Goal: Subscribe to service/newsletter

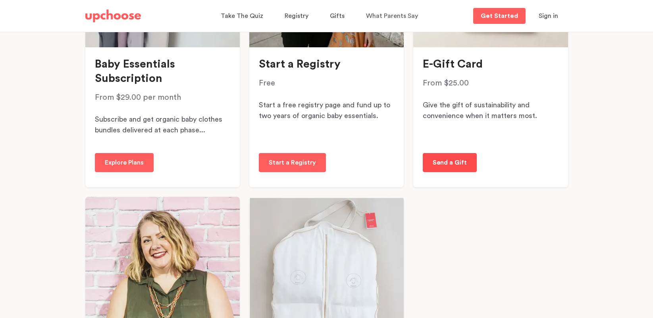
scroll to position [253, 0]
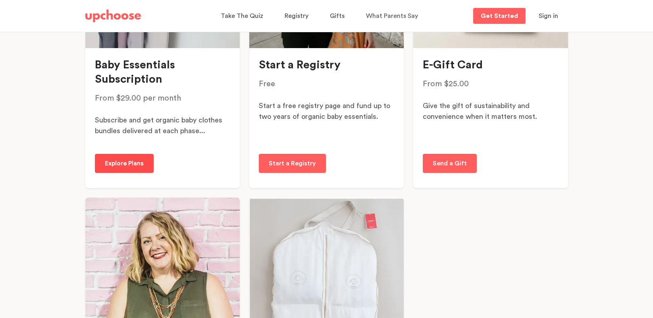
click at [124, 158] on p "Explore Plans" at bounding box center [124, 163] width 39 height 10
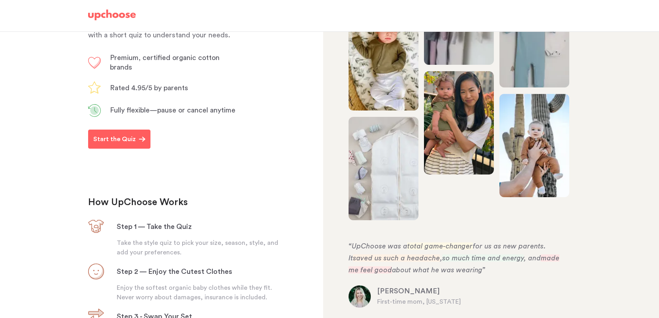
scroll to position [113, 0]
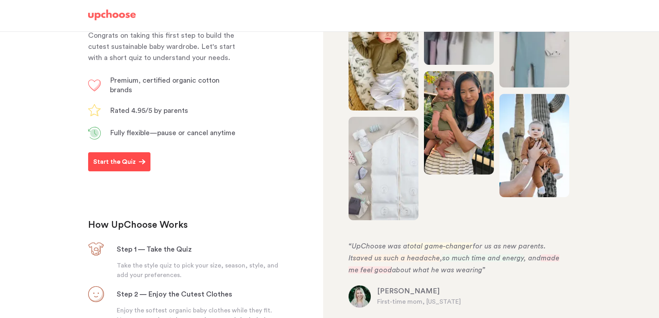
click at [128, 171] on button "Start the Quiz" at bounding box center [119, 161] width 62 height 19
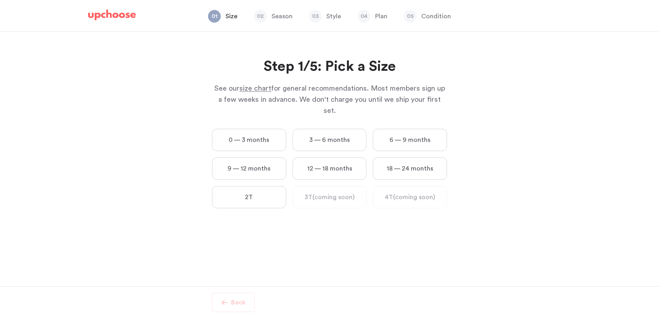
click at [247, 129] on label "0 — 3 months" at bounding box center [249, 140] width 74 height 22
click at [0, 0] on months "0 — 3 months" at bounding box center [0, 0] width 0 height 0
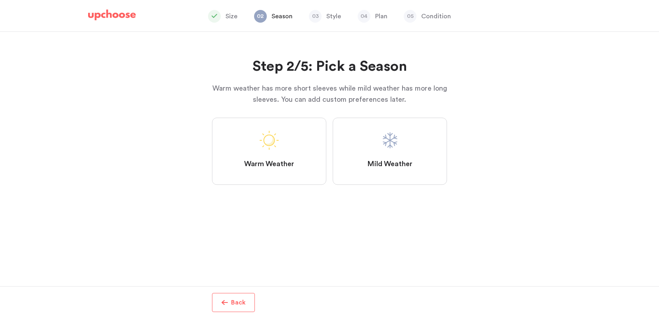
click at [409, 164] on span "Mild Weather" at bounding box center [389, 164] width 45 height 10
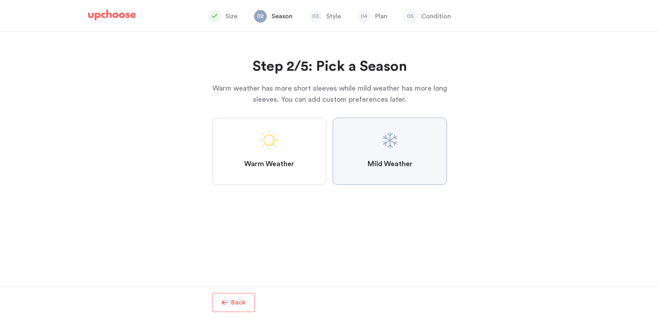
click at [0, 0] on Weather "Mild Weather" at bounding box center [0, 0] width 0 height 0
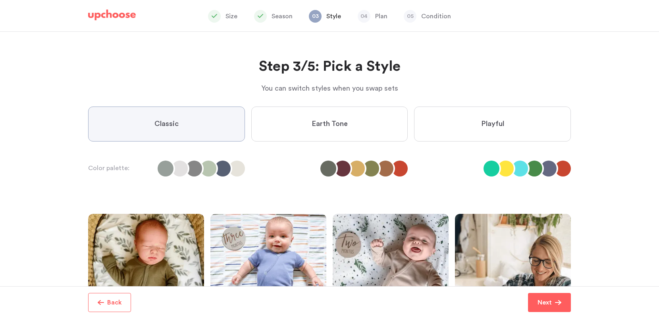
click at [303, 133] on label "Earth Tone" at bounding box center [329, 123] width 157 height 35
click at [0, 0] on Tone "Earth Tone" at bounding box center [0, 0] width 0 height 0
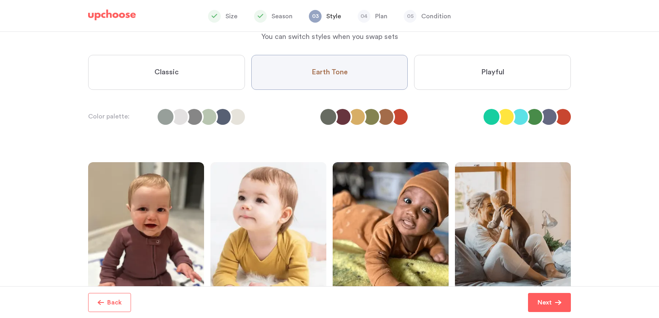
scroll to position [51, 0]
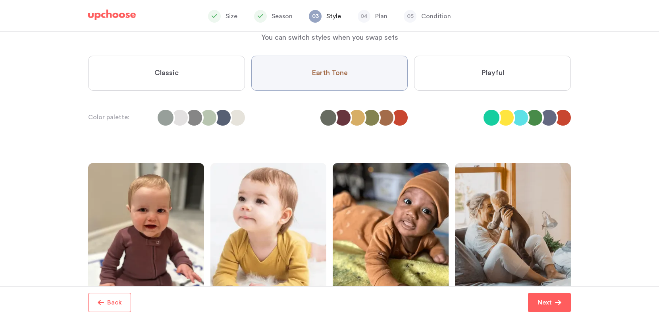
click at [506, 88] on label "Playful" at bounding box center [492, 73] width 157 height 35
click at [0, 0] on input "Playful" at bounding box center [0, 0] width 0 height 0
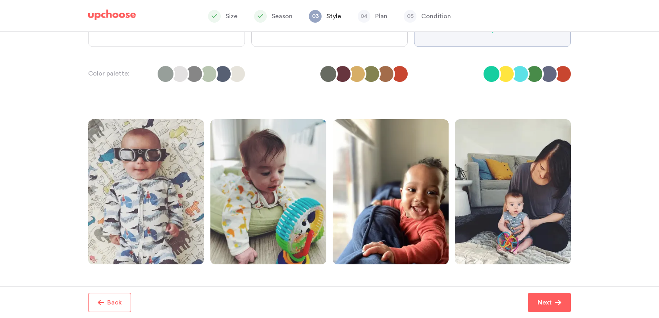
scroll to position [87, 0]
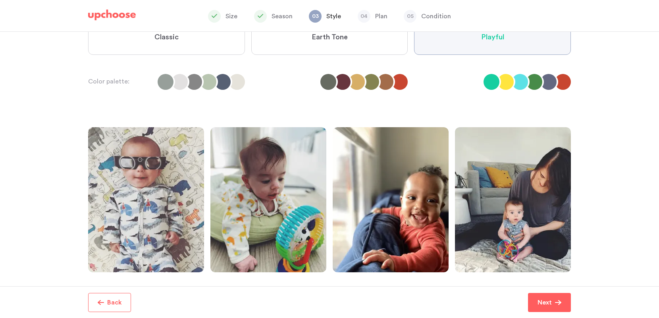
click at [220, 50] on label "Classic" at bounding box center [166, 37] width 157 height 35
click at [0, 0] on input "Classic" at bounding box center [0, 0] width 0 height 0
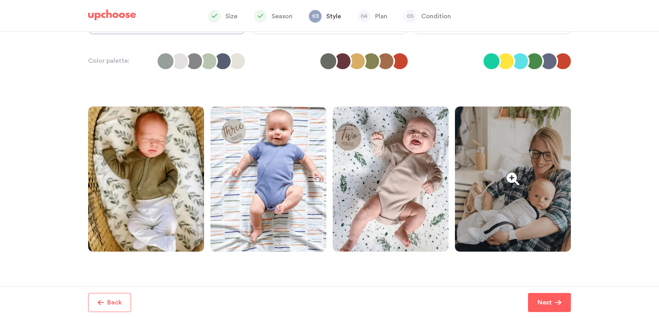
scroll to position [141, 0]
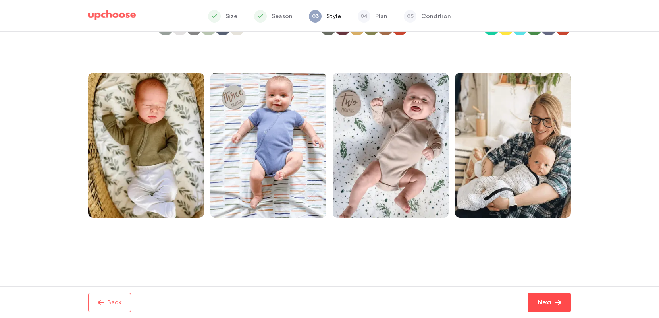
click at [544, 301] on p "Next" at bounding box center [545, 302] width 14 height 10
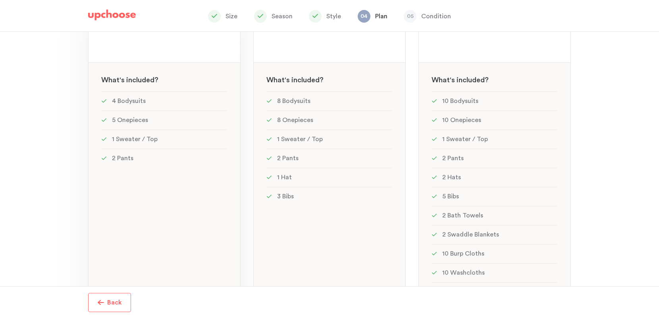
scroll to position [196, 0]
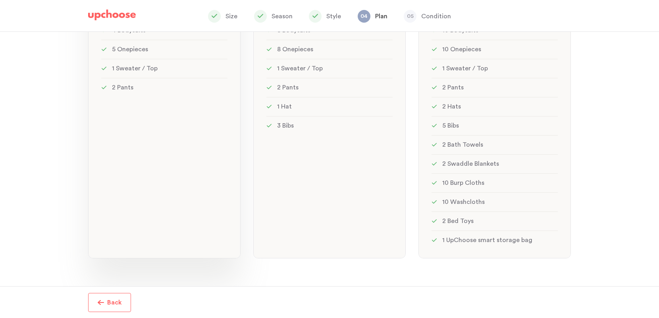
click at [190, 77] on li "1 Sweater / Top" at bounding box center [164, 68] width 126 height 19
click at [68, 112] on div "Step 4/5: Pick a Plan You can easily switch when you swap sets Step 4/5: Pick a…" at bounding box center [329, 159] width 659 height 254
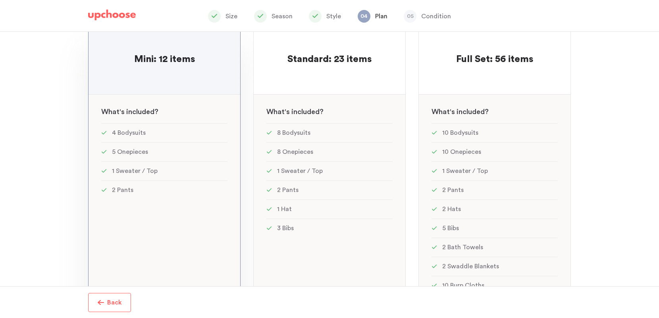
scroll to position [144, 0]
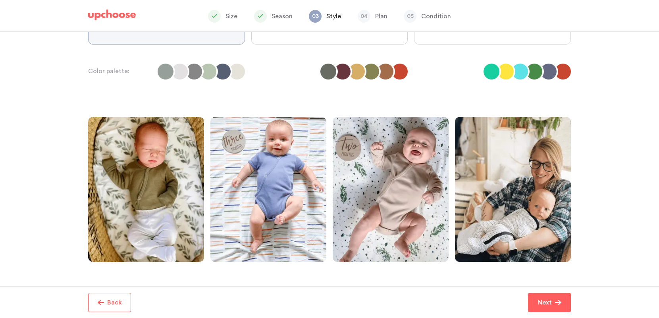
scroll to position [93, 0]
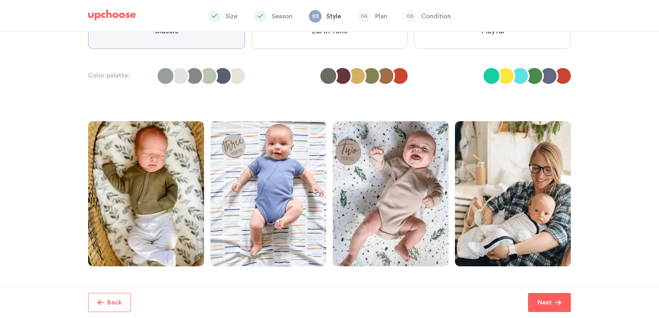
click at [111, 18] on img at bounding box center [112, 15] width 48 height 11
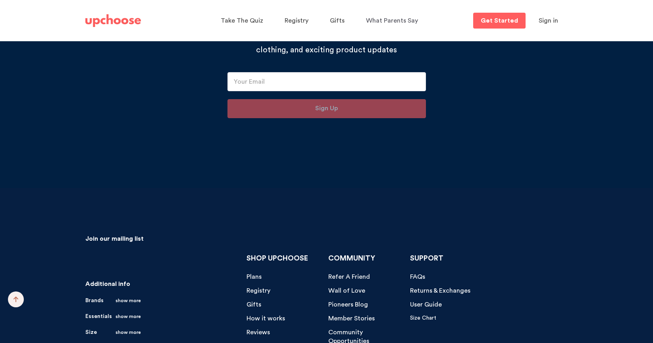
scroll to position [8289, 0]
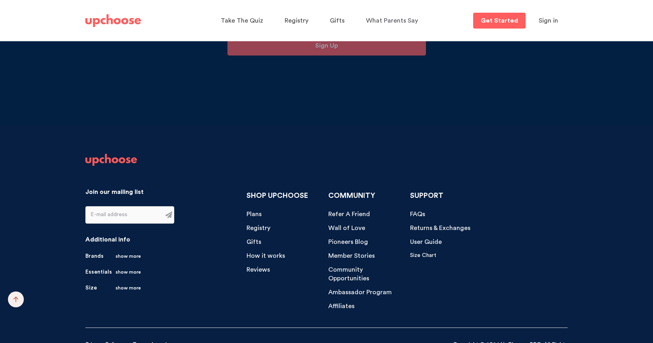
type input "l"
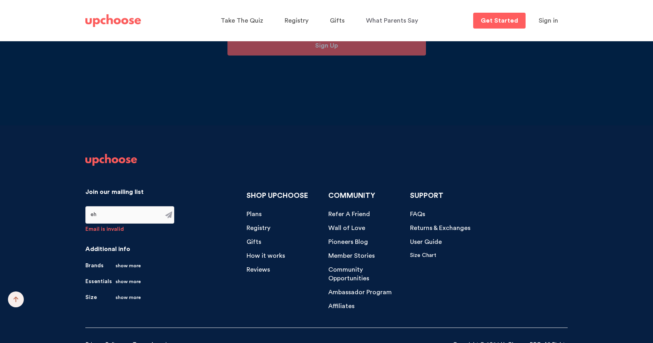
type input "e"
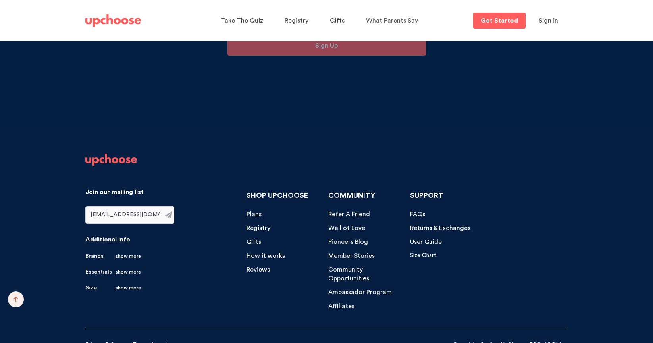
type input "hello@wearematterra.com"
click at [168, 207] on button "submit" at bounding box center [168, 215] width 17 height 17
click at [274, 317] on icon at bounding box center [274, 348] width 8 height 9
